Goal: Obtain resource: Obtain resource

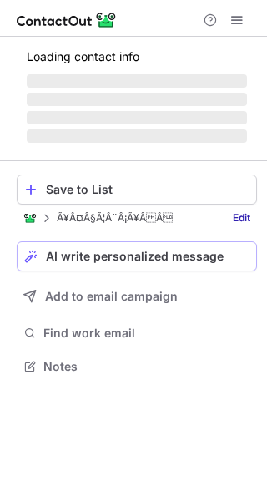
scroll to position [350, 267]
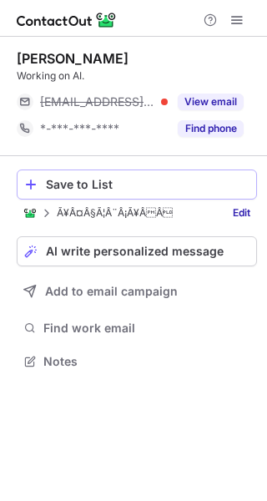
click at [124, 185] on div "Save to List" at bounding box center [148, 184] width 204 height 13
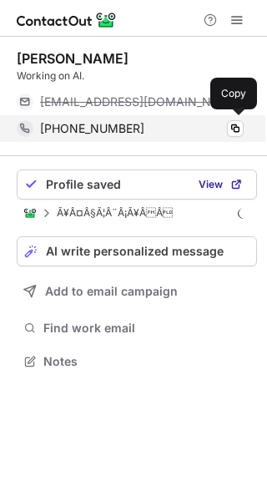
click at [92, 124] on span "+17347800669" at bounding box center [92, 128] width 104 height 15
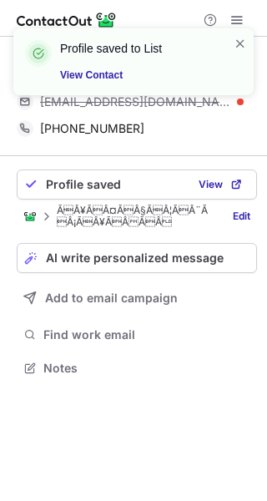
scroll to position [356, 267]
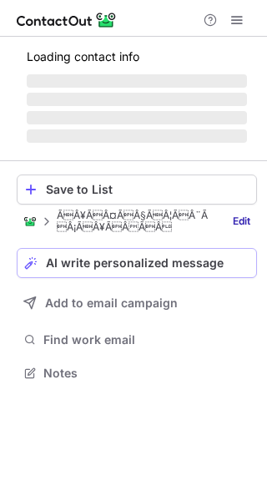
scroll to position [356, 267]
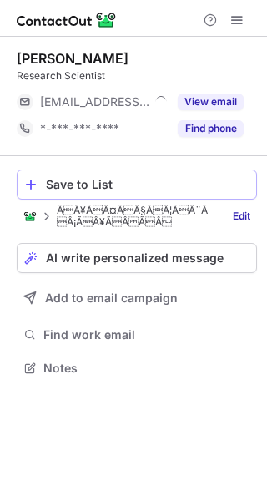
click at [95, 185] on div "Save to List" at bounding box center [148, 184] width 204 height 13
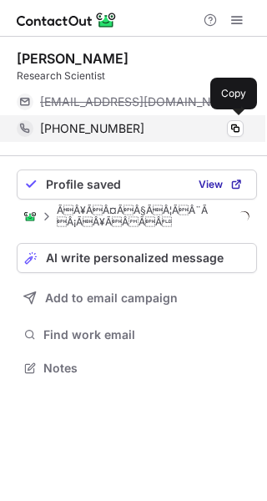
click at [77, 127] on span "+16174443000" at bounding box center [92, 128] width 104 height 15
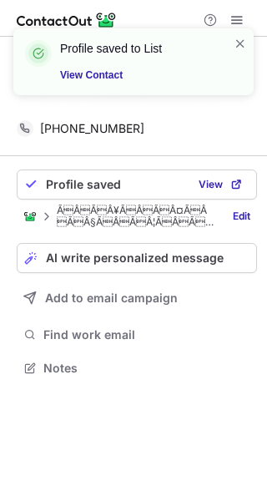
scroll to position [329, 267]
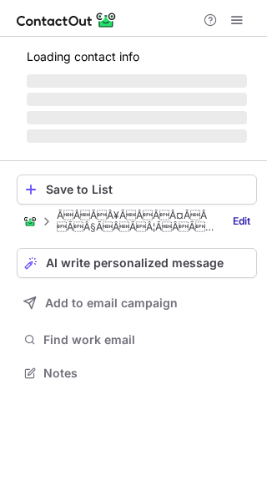
scroll to position [397, 267]
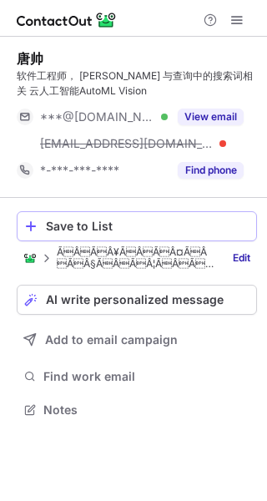
click at [109, 227] on div "Save to List" at bounding box center [148, 226] width 204 height 13
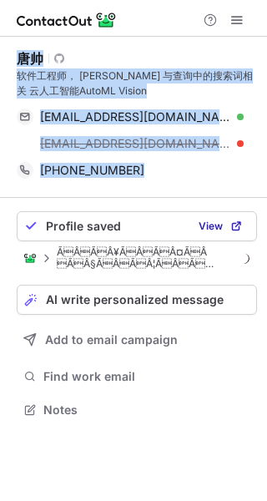
drag, startPoint x: 17, startPoint y: 55, endPoint x: 125, endPoint y: 189, distance: 172.1
click at [125, 189] on div "唐帅 Visit Github profile 软件工程师， 谷歌 与查询中的搜索词相关 云人工智能AutoML Vision ftangs0010@gmai…" at bounding box center [137, 117] width 240 height 161
copy div "唐帅 Visit Github profile 软件工程师， 谷歌 与查询中的搜索词相关 云人工智能AutoML Vision ftangs0010@gmai…"
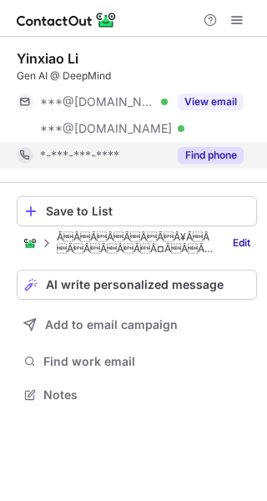
scroll to position [382, 267]
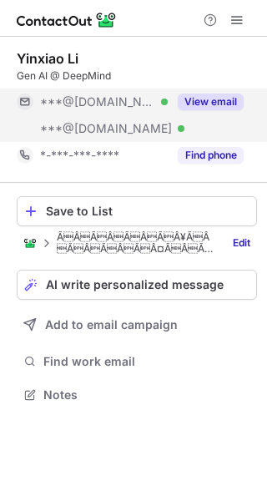
click at [210, 98] on button "View email" at bounding box center [211, 102] width 66 height 17
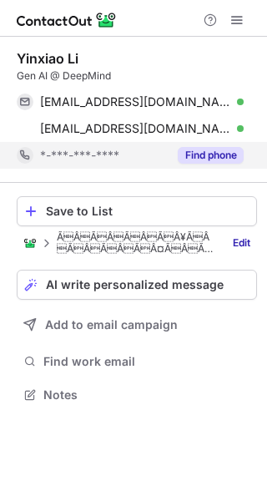
click at [205, 149] on button "Find phone" at bounding box center [211, 155] width 66 height 17
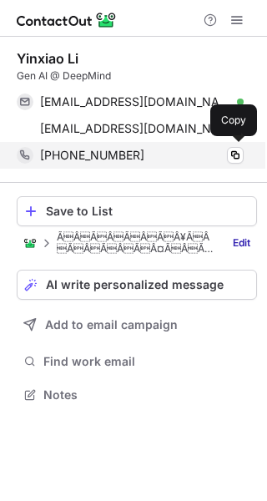
click at [81, 153] on span "+17186109874" at bounding box center [92, 155] width 104 height 15
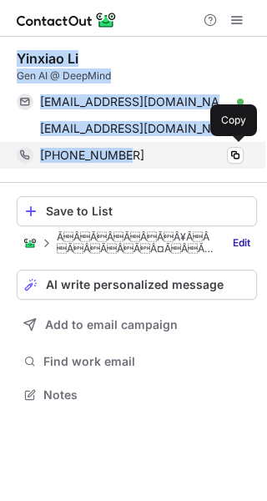
drag, startPoint x: 12, startPoint y: 55, endPoint x: 154, endPoint y: 161, distance: 177.8
click at [154, 161] on div "Yinxiao Li Gen AI @ DeepMind yinxiaoli713@gmail.com Verified Copy yli@google.co…" at bounding box center [133, 228] width 267 height 383
copy div "Yinxiao Li Gen AI @ DeepMind yinxiaoli713@gmail.com Verified Copy yli@google.co…"
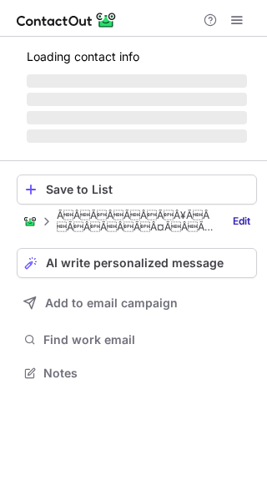
scroll to position [409, 267]
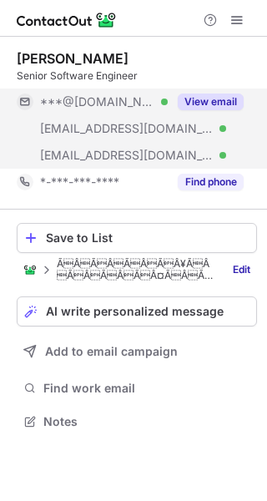
click at [207, 100] on button "View email" at bounding box center [211, 102] width 66 height 17
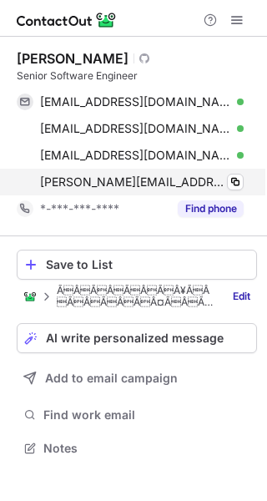
scroll to position [436, 267]
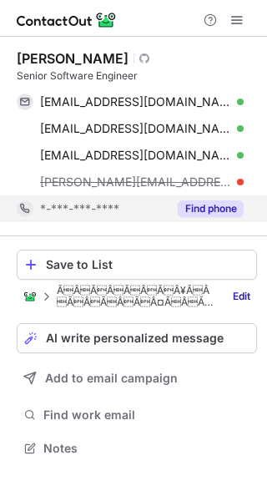
click at [211, 203] on button "Find phone" at bounding box center [211, 208] width 66 height 17
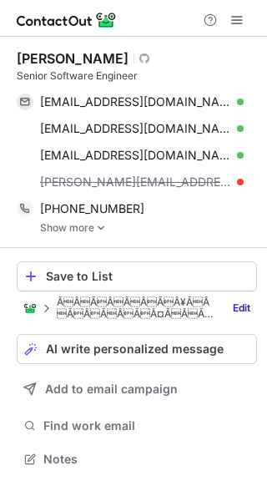
click at [71, 232] on link "Show more" at bounding box center [148, 228] width 217 height 12
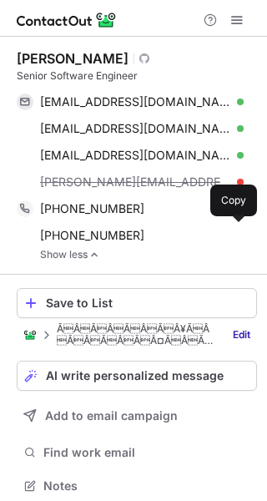
scroll to position [474, 255]
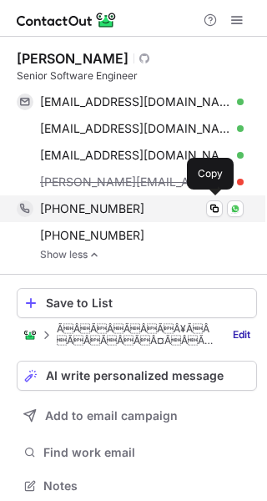
click at [88, 209] on span "+886983330349" at bounding box center [92, 208] width 104 height 15
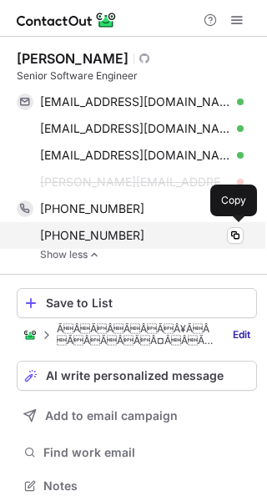
click at [89, 240] on span "+19179008337" at bounding box center [92, 235] width 104 height 15
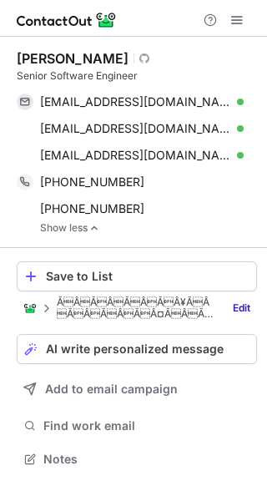
scroll to position [448, 267]
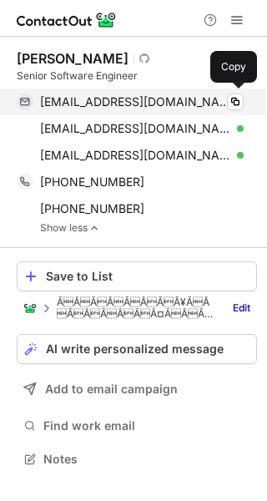
click at [81, 99] on span "flyworld@gmail.com" at bounding box center [135, 101] width 191 height 15
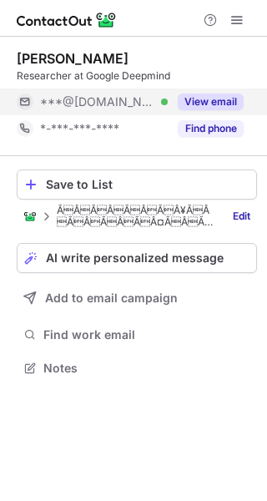
scroll to position [356, 267]
click at [206, 108] on button "View email" at bounding box center [211, 102] width 66 height 17
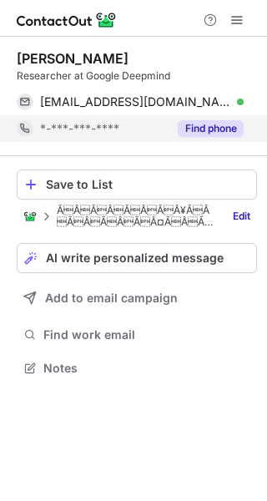
click at [207, 129] on button "Find phone" at bounding box center [211, 128] width 66 height 17
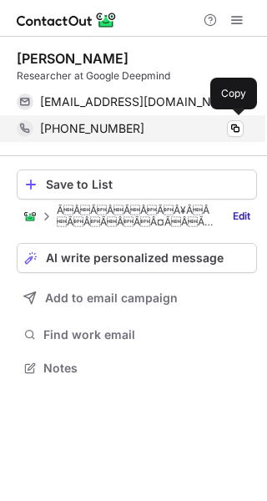
click at [81, 124] on span "+17377811180" at bounding box center [92, 128] width 104 height 15
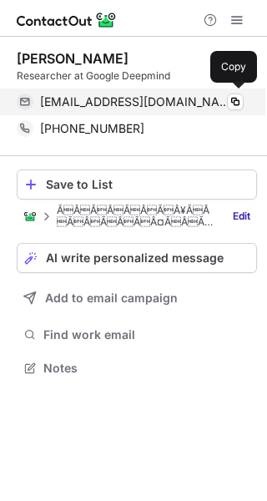
click at [69, 104] on span "jialinw@google.com" at bounding box center [135, 101] width 191 height 15
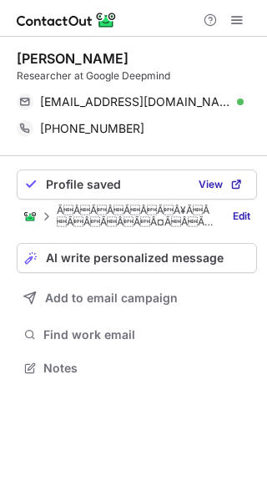
scroll to position [356, 267]
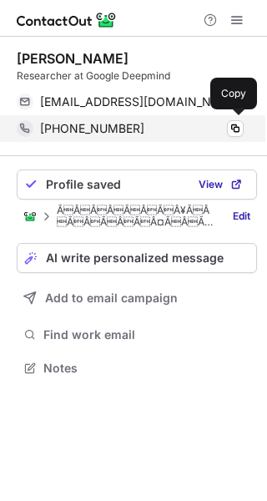
drag, startPoint x: 20, startPoint y: 53, endPoint x: 125, endPoint y: 126, distance: 127.8
click at [125, 126] on div "Jialin Wu Researcher at Google Deepmind jialinw@google.com Verified Copy +17377…" at bounding box center [137, 96] width 240 height 92
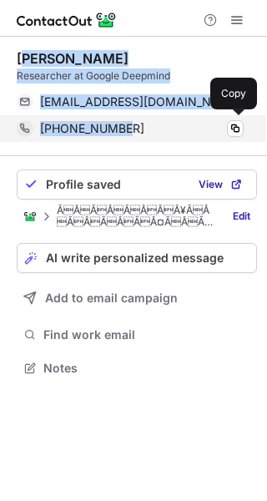
drag, startPoint x: 21, startPoint y: 56, endPoint x: 123, endPoint y: 124, distance: 122.7
click at [123, 124] on div "Jialin Wu Researcher at Google Deepmind jialinw@google.com Verified Copy +17377…" at bounding box center [137, 96] width 240 height 92
click at [123, 124] on div "+17377811180" at bounding box center [142, 128] width 204 height 15
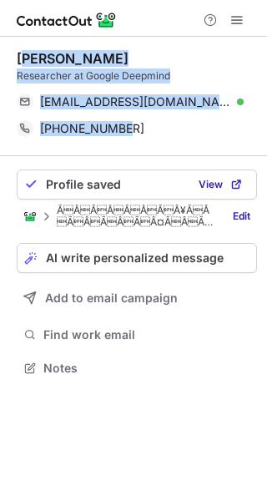
click at [34, 59] on div "Jialin Wu" at bounding box center [73, 58] width 112 height 17
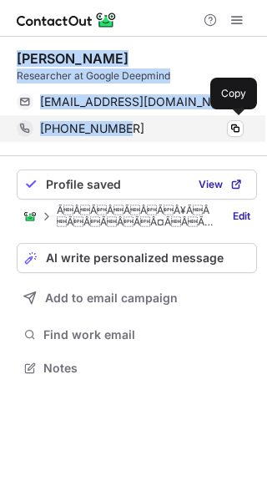
drag, startPoint x: 15, startPoint y: 53, endPoint x: 144, endPoint y: 138, distance: 153.8
click at [144, 138] on div "Jialin Wu Researcher at Google Deepmind jialinw@google.com Verified Copy +17377…" at bounding box center [133, 215] width 267 height 357
copy div "Jialin Wu Researcher at Google Deepmind jialinw@google.com Verified Copy +17377…"
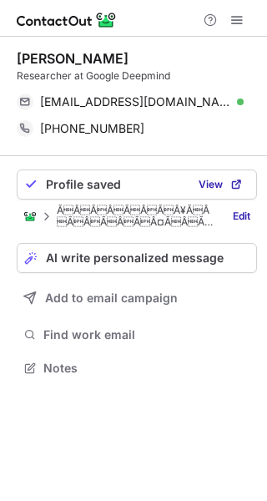
scroll to position [356, 267]
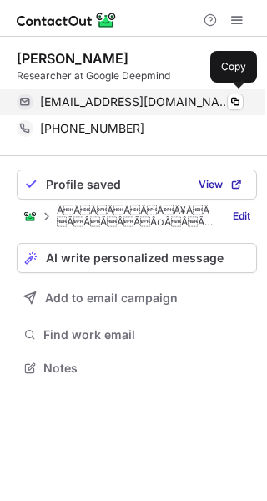
click at [98, 101] on span "jialinw@google.com" at bounding box center [135, 101] width 191 height 15
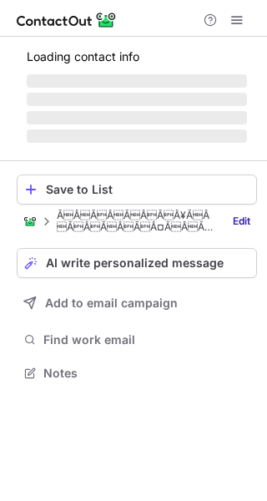
scroll to position [356, 267]
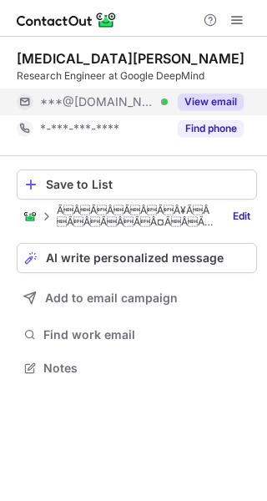
click at [211, 104] on button "View email" at bounding box center [211, 102] width 66 height 17
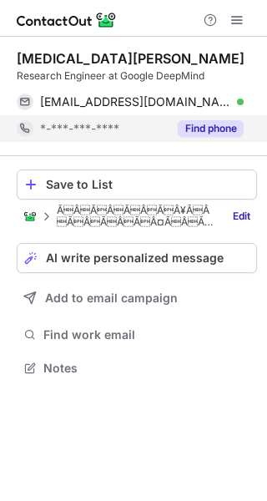
click at [214, 124] on button "Find phone" at bounding box center [211, 128] width 66 height 17
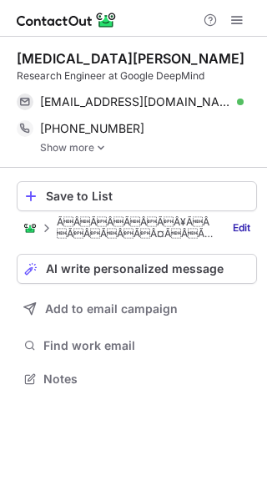
click at [69, 144] on link "Show more" at bounding box center [148, 148] width 217 height 12
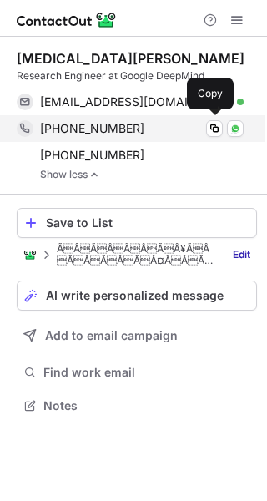
click at [83, 119] on div "[PHONE_NUMBER] Copy WhatsApp" at bounding box center [130, 128] width 227 height 27
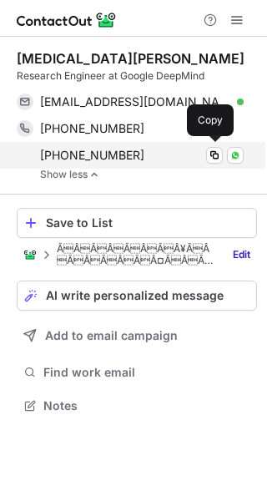
click at [73, 156] on span "[PHONE_NUMBER]" at bounding box center [92, 155] width 104 height 15
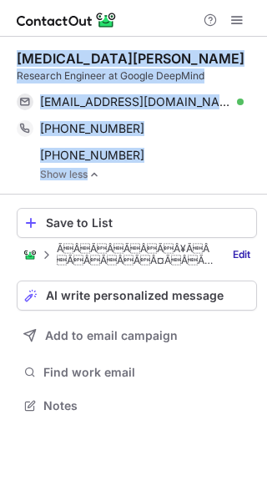
drag, startPoint x: 12, startPoint y: 54, endPoint x: 147, endPoint y: 171, distance: 178.8
click at [147, 171] on div "[MEDICAL_DATA][PERSON_NAME] Research Engineer at Google DeepMind [EMAIL_ADDRESS…" at bounding box center [133, 234] width 267 height 394
copy div "[MEDICAL_DATA][PERSON_NAME] Research Engineer at Google DeepMind [EMAIL_ADDRESS…"
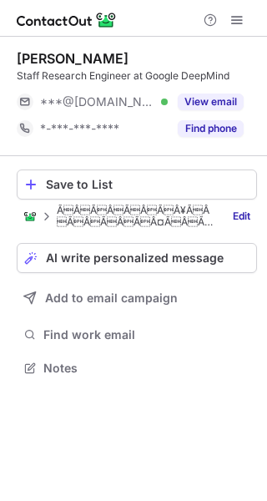
scroll to position [356, 267]
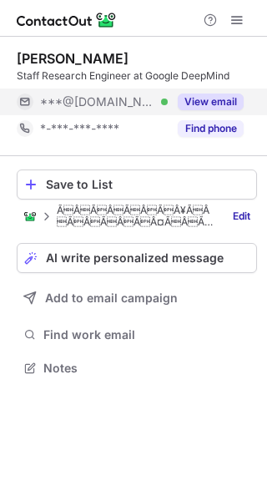
click at [210, 101] on button "View email" at bounding box center [211, 102] width 66 height 17
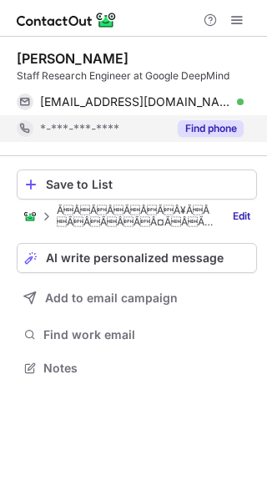
click at [214, 128] on button "Find phone" at bounding box center [211, 128] width 66 height 17
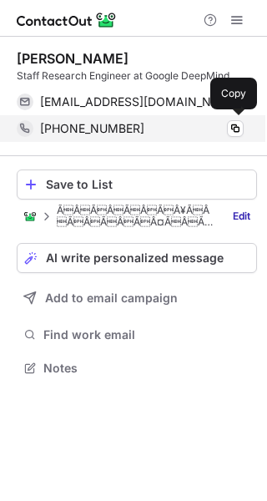
click at [76, 125] on span "+16178176853" at bounding box center [92, 128] width 104 height 15
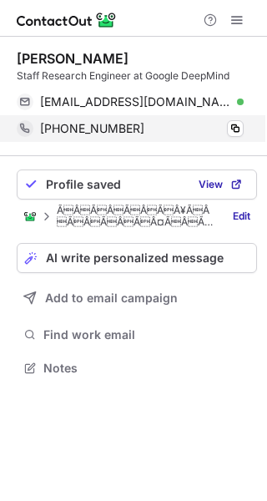
scroll to position [356, 267]
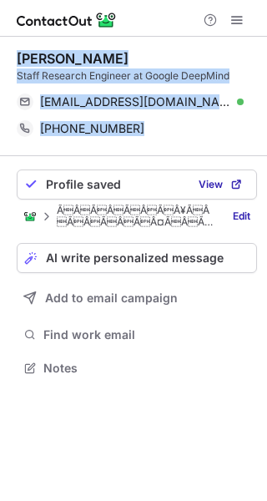
drag, startPoint x: 18, startPoint y: 53, endPoint x: 154, endPoint y: 148, distance: 166.8
click at [155, 148] on div "[PERSON_NAME] Staff Research Engineer at Google DeepMind [EMAIL_ADDRESS][DOMAIN…" at bounding box center [137, 96] width 240 height 119
copy div "[PERSON_NAME] Staff Research Engineer at Google DeepMind [EMAIL_ADDRESS][DOMAIN…"
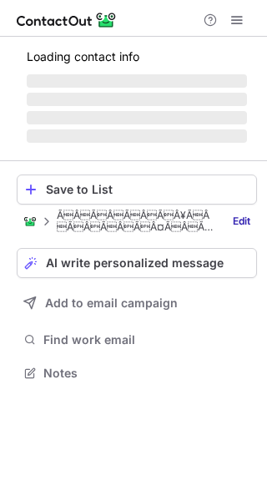
scroll to position [356, 267]
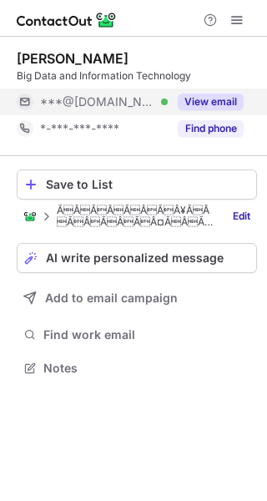
click at [211, 103] on button "View email" at bounding box center [211, 102] width 66 height 17
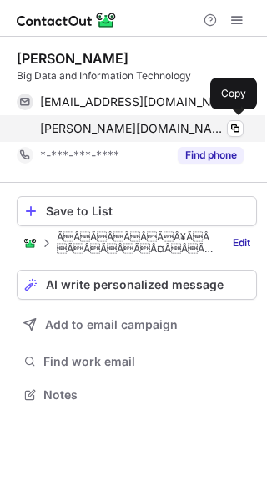
scroll to position [382, 267]
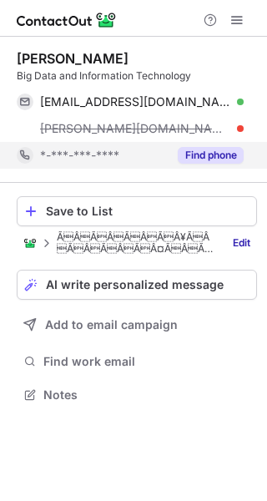
click at [212, 153] on button "Find phone" at bounding box center [211, 155] width 66 height 17
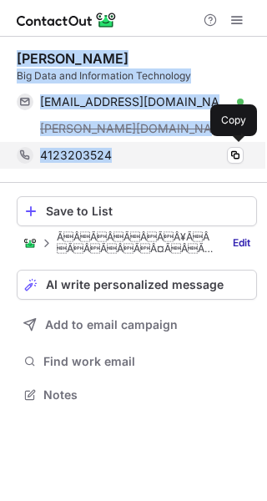
drag, startPoint x: 17, startPoint y: 51, endPoint x: 125, endPoint y: 158, distance: 152.3
click at [125, 158] on div "[PERSON_NAME] Big Data and Information Technology [EMAIL_ADDRESS][DOMAIN_NAME] …" at bounding box center [137, 109] width 240 height 119
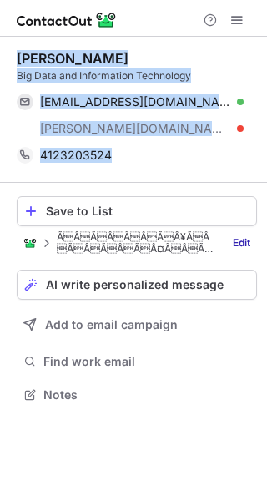
copy div "[PERSON_NAME] Big Data and Information Technology [EMAIL_ADDRESS][DOMAIN_NAME] …"
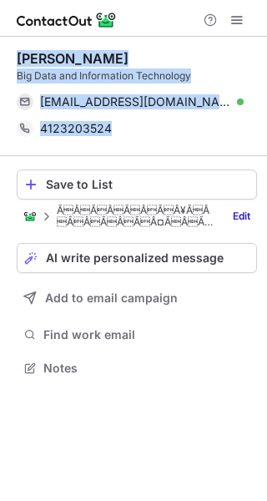
scroll to position [356, 267]
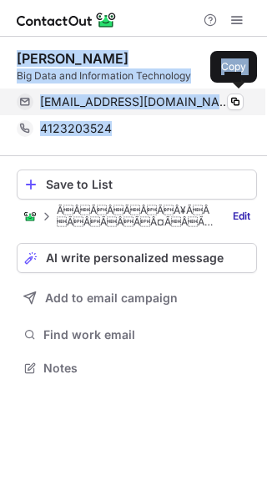
click at [86, 99] on span "[EMAIL_ADDRESS][DOMAIN_NAME]" at bounding box center [135, 101] width 191 height 15
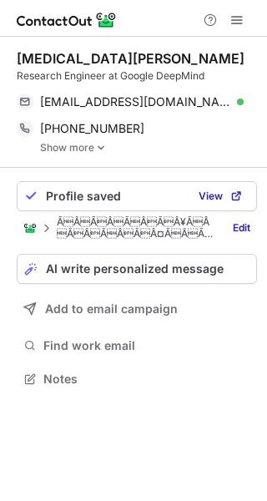
scroll to position [367, 267]
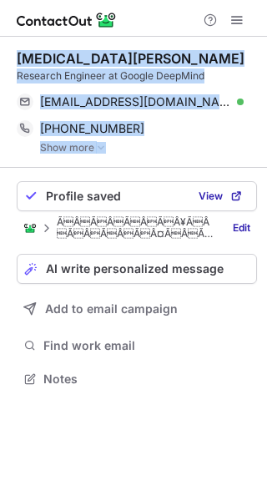
drag, startPoint x: 18, startPoint y: 53, endPoint x: 151, endPoint y: 175, distance: 179.7
click at [151, 175] on div "[MEDICAL_DATA][PERSON_NAME] Research Engineer at Google DeepMind [EMAIL_ADDRESS…" at bounding box center [133, 220] width 267 height 367
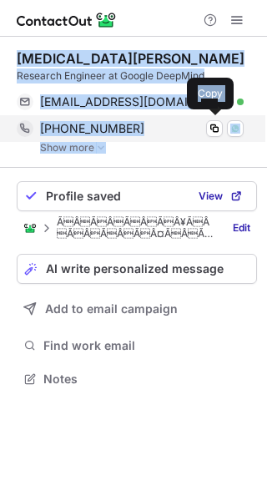
click at [80, 138] on div "[PHONE_NUMBER] Copy WhatsApp" at bounding box center [130, 128] width 227 height 27
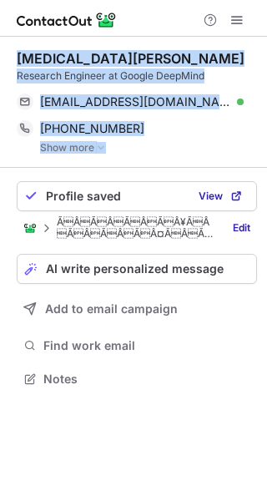
click at [87, 150] on link "Show more" at bounding box center [148, 148] width 217 height 12
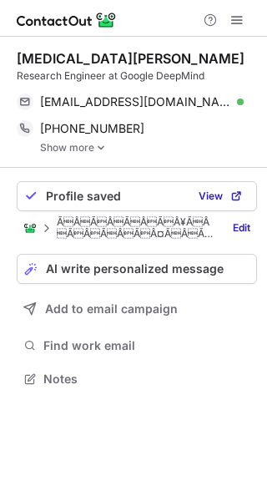
scroll to position [394, 267]
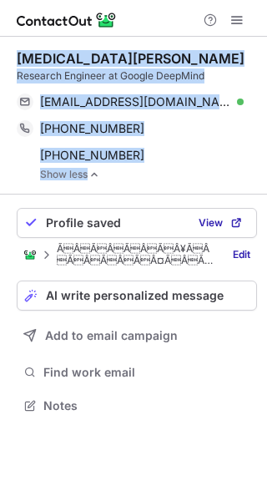
drag, startPoint x: 18, startPoint y: 55, endPoint x: 149, endPoint y: 170, distance: 174.5
click at [149, 170] on div "[MEDICAL_DATA][PERSON_NAME] Research Engineer at Google DeepMind [EMAIL_ADDRESS…" at bounding box center [137, 115] width 240 height 130
copy div "[MEDICAL_DATA][PERSON_NAME] Research Engineer at Google DeepMind [EMAIL_ADDRESS…"
